Goal: Information Seeking & Learning: Learn about a topic

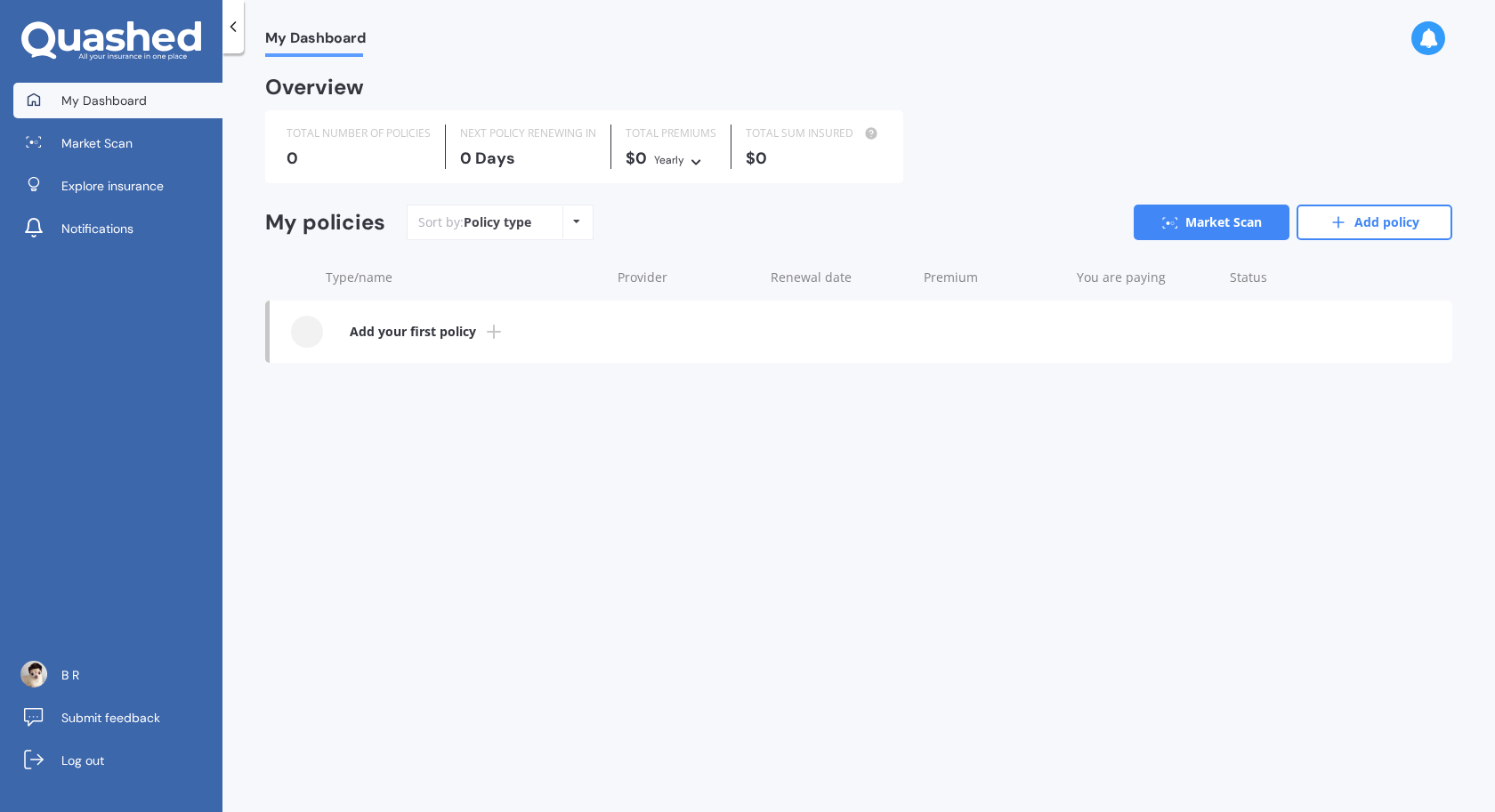
click at [119, 59] on icon at bounding box center [111, 41] width 179 height 40
click at [93, 198] on link "Explore insurance" at bounding box center [118, 186] width 209 height 36
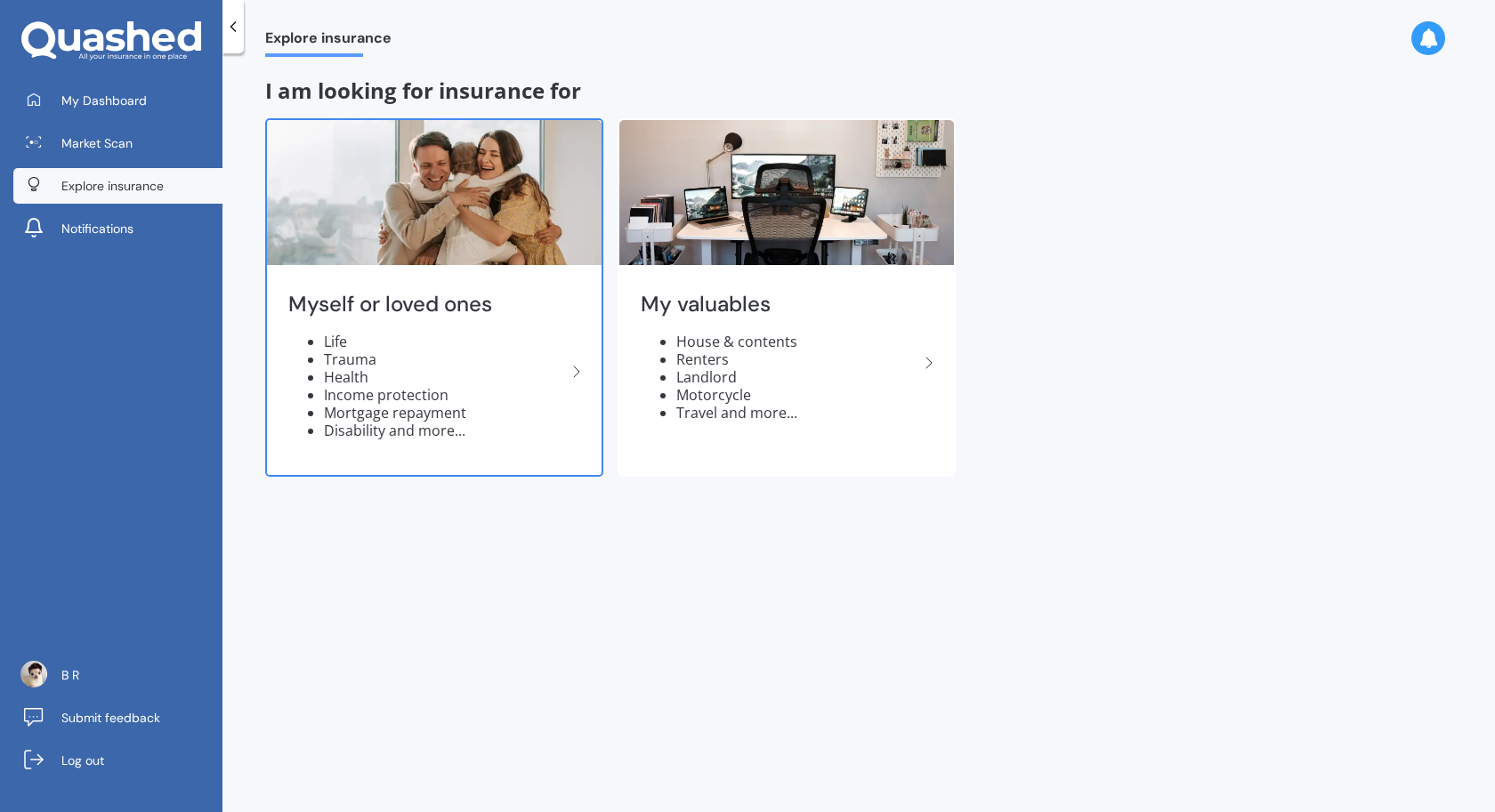
click at [433, 241] on img at bounding box center [433, 193] width 335 height 145
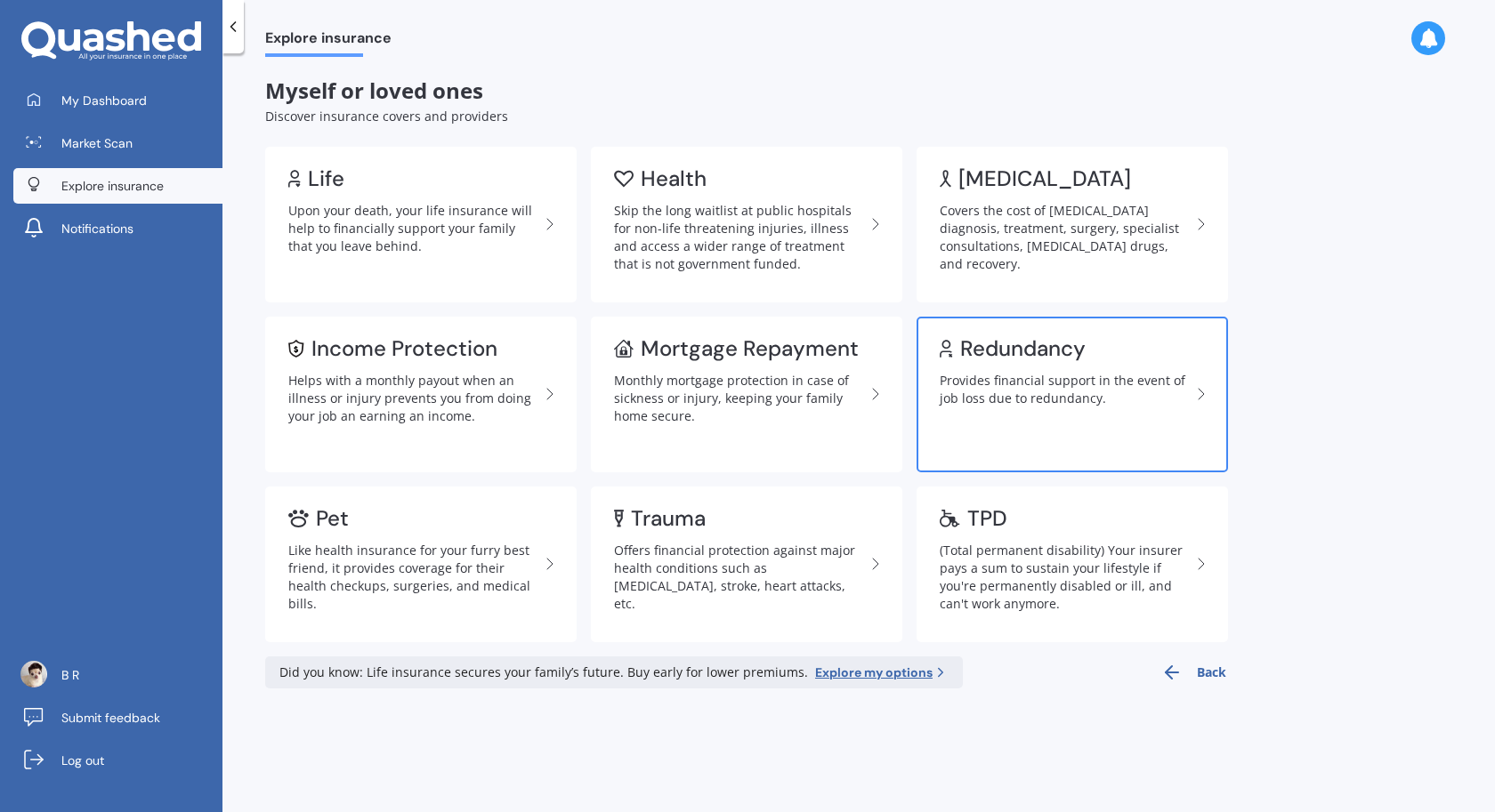
click at [1141, 384] on div "Provides financial support in the event of job loss due to redundancy." at bounding box center [1065, 390] width 251 height 36
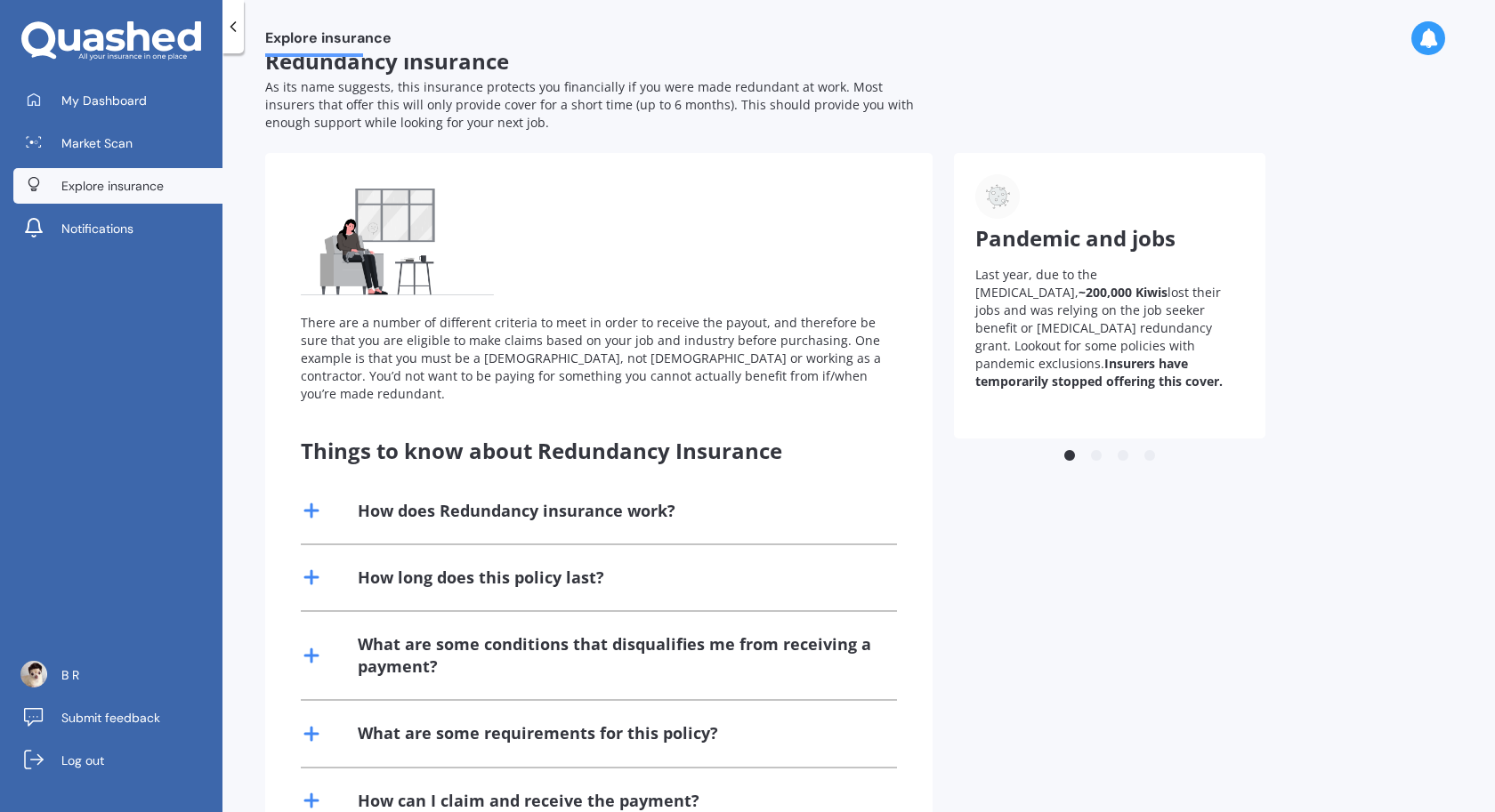
scroll to position [39, 0]
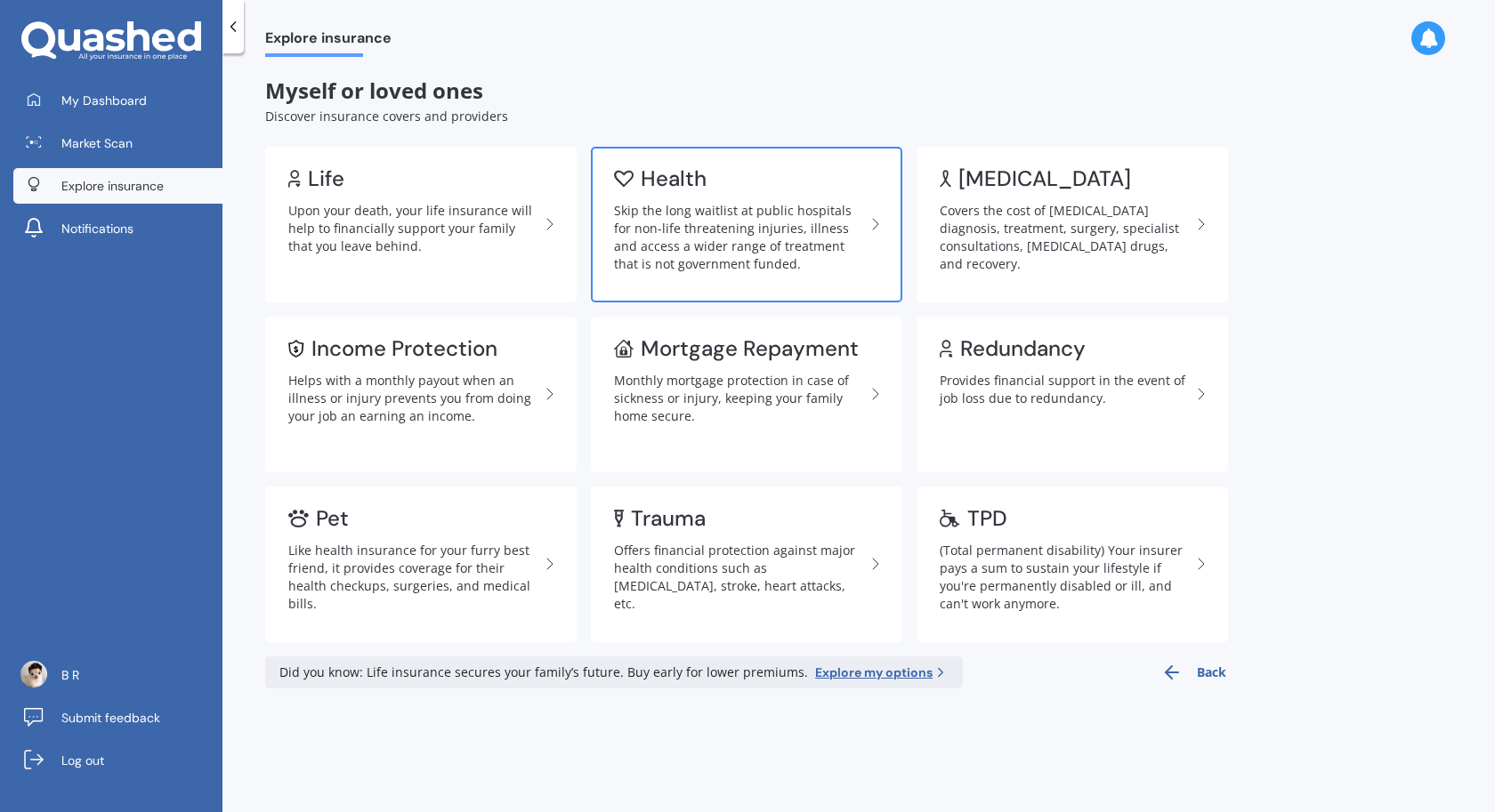
click at [818, 196] on link "Health Skip the long waitlist at public hospitals for non-life threatening inju…" at bounding box center [746, 225] width 311 height 156
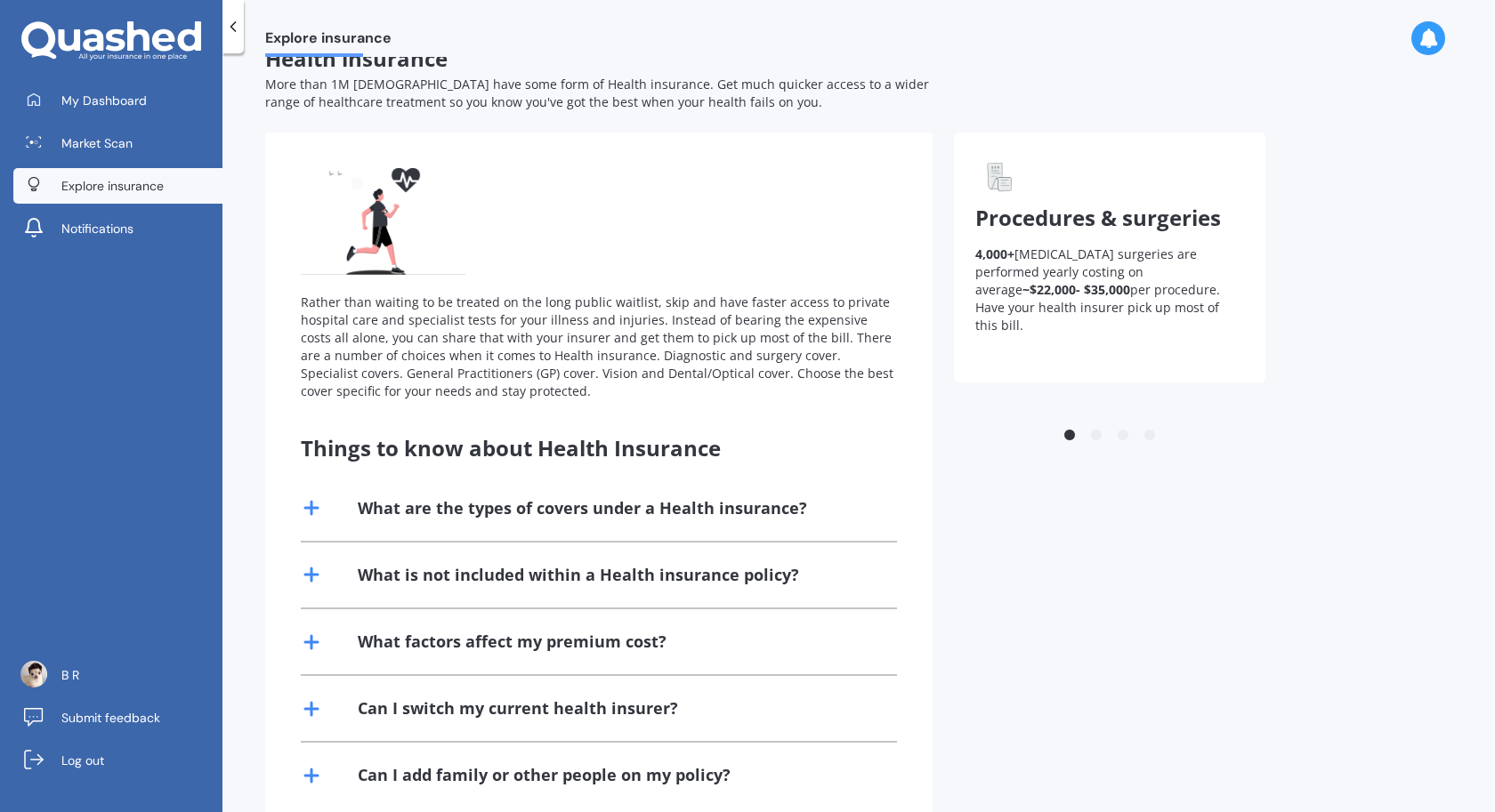
scroll to position [74, 0]
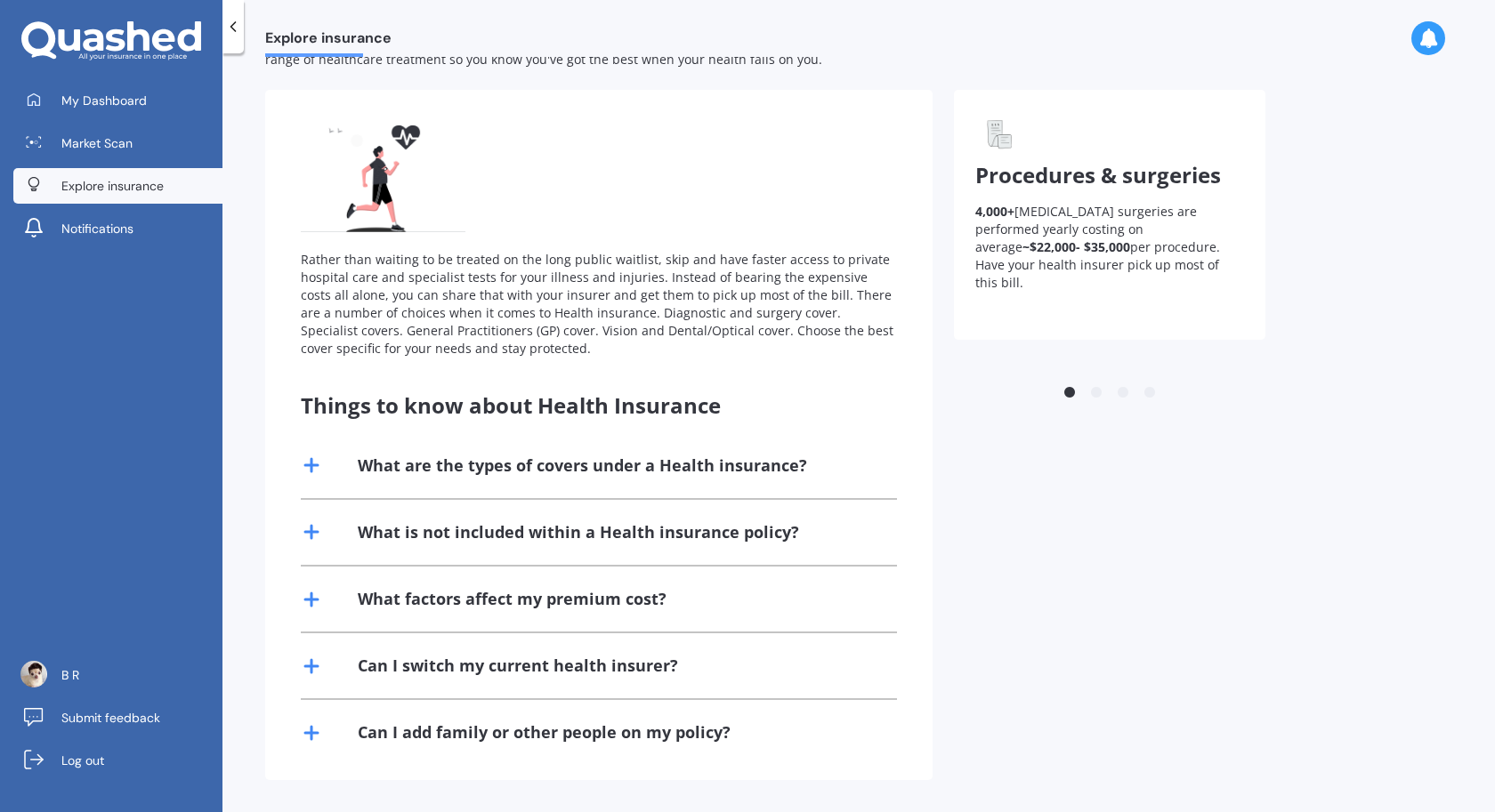
click at [488, 671] on div "Can I switch my current health insurer?" at bounding box center [518, 666] width 320 height 22
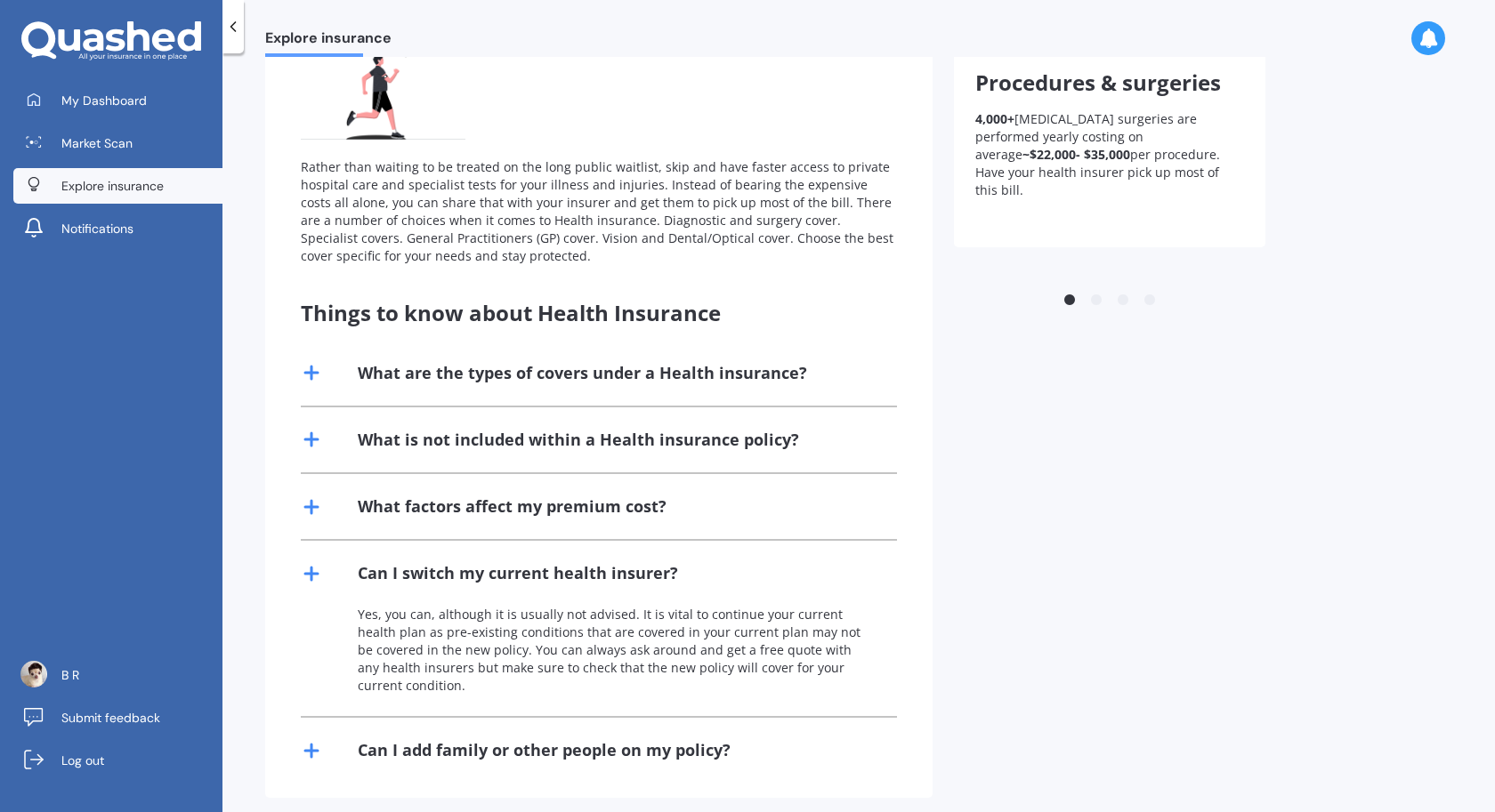
scroll to position [0, 0]
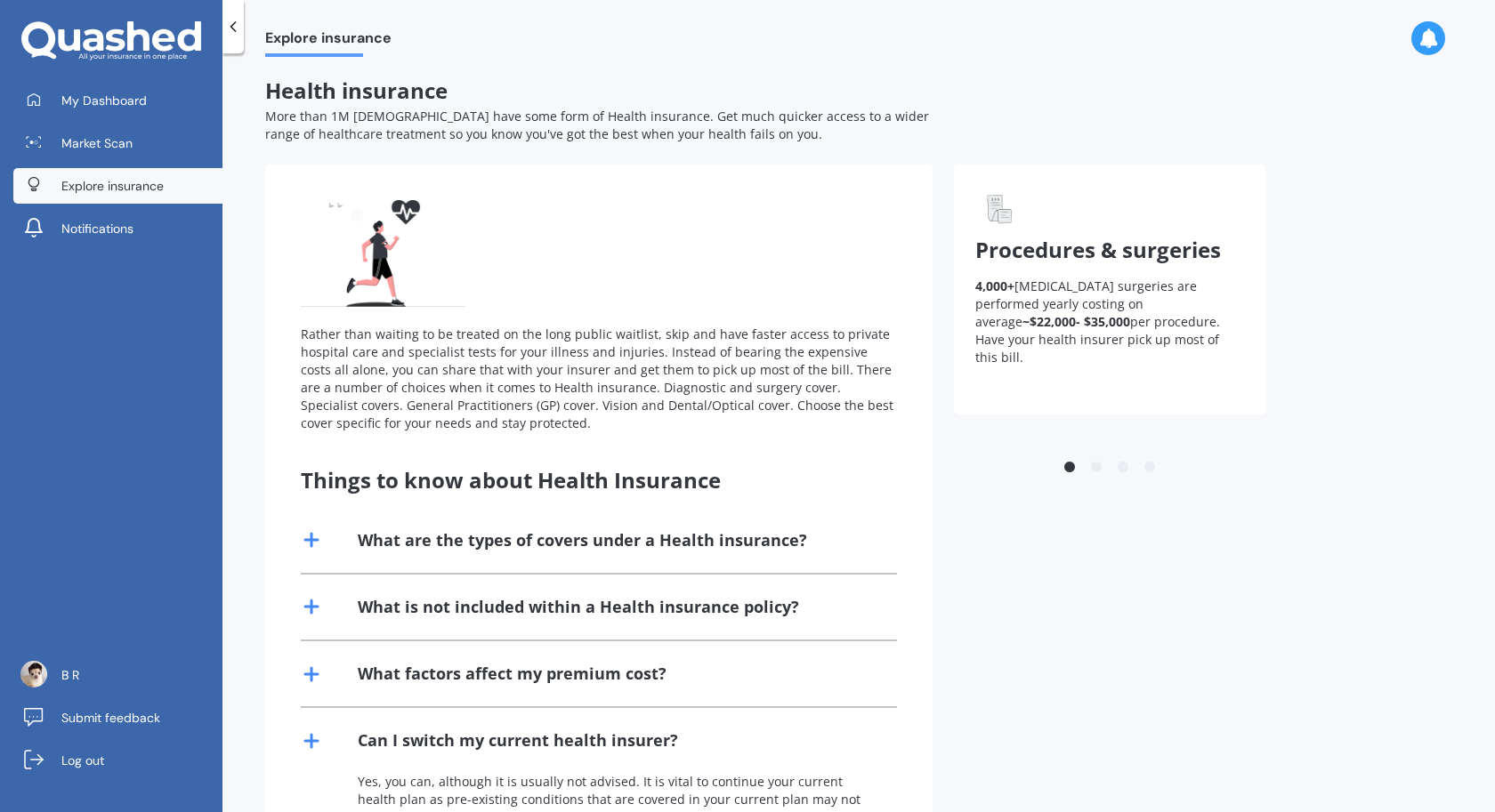
click at [345, 91] on span "Health insurance" at bounding box center [356, 90] width 182 height 30
click at [328, 33] on span "Explore insurance" at bounding box center [328, 41] width 127 height 24
click at [203, 51] on div at bounding box center [111, 41] width 223 height 40
